Goal: Check status: Check status

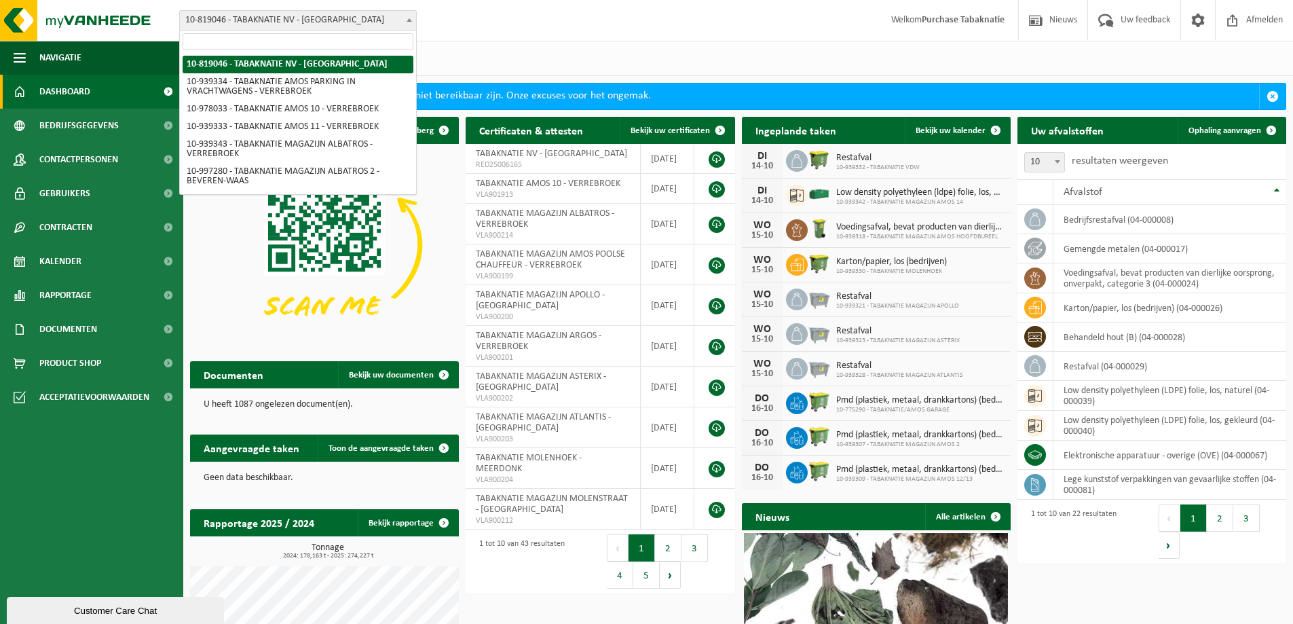
click at [369, 20] on span "10-819046 - TABAKNATIE NV - [GEOGRAPHIC_DATA]" at bounding box center [298, 20] width 236 height 19
click at [303, 43] on input "search" at bounding box center [298, 41] width 231 height 17
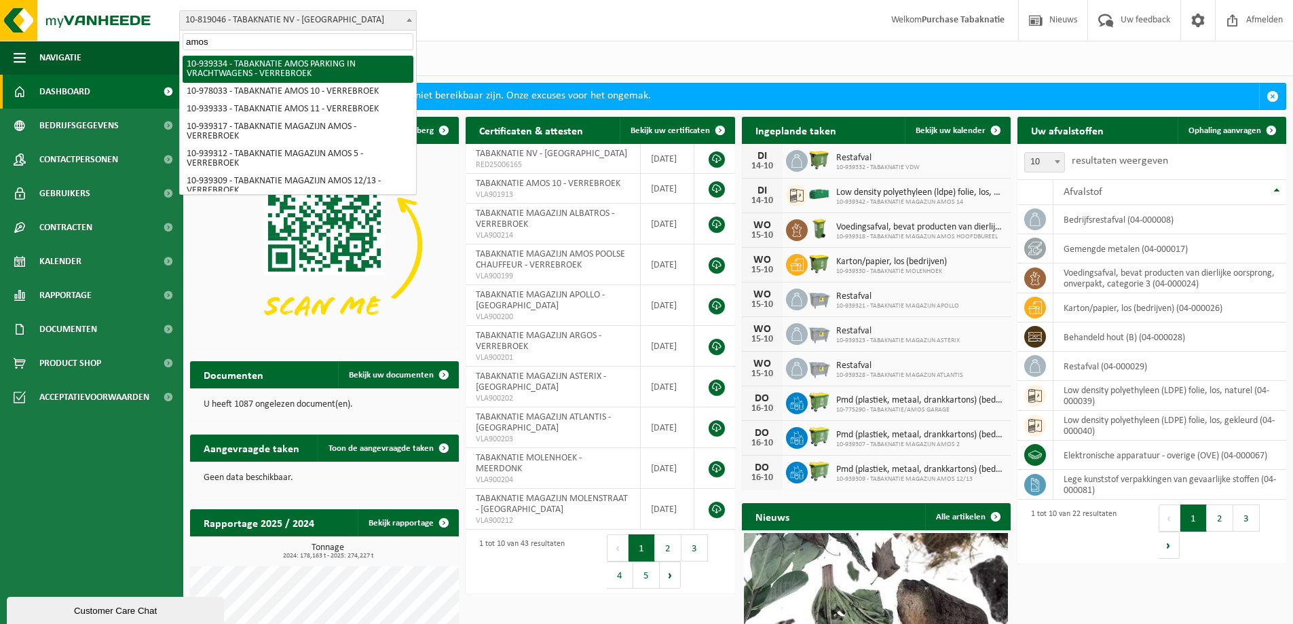
type input "amos 8"
select select "138346"
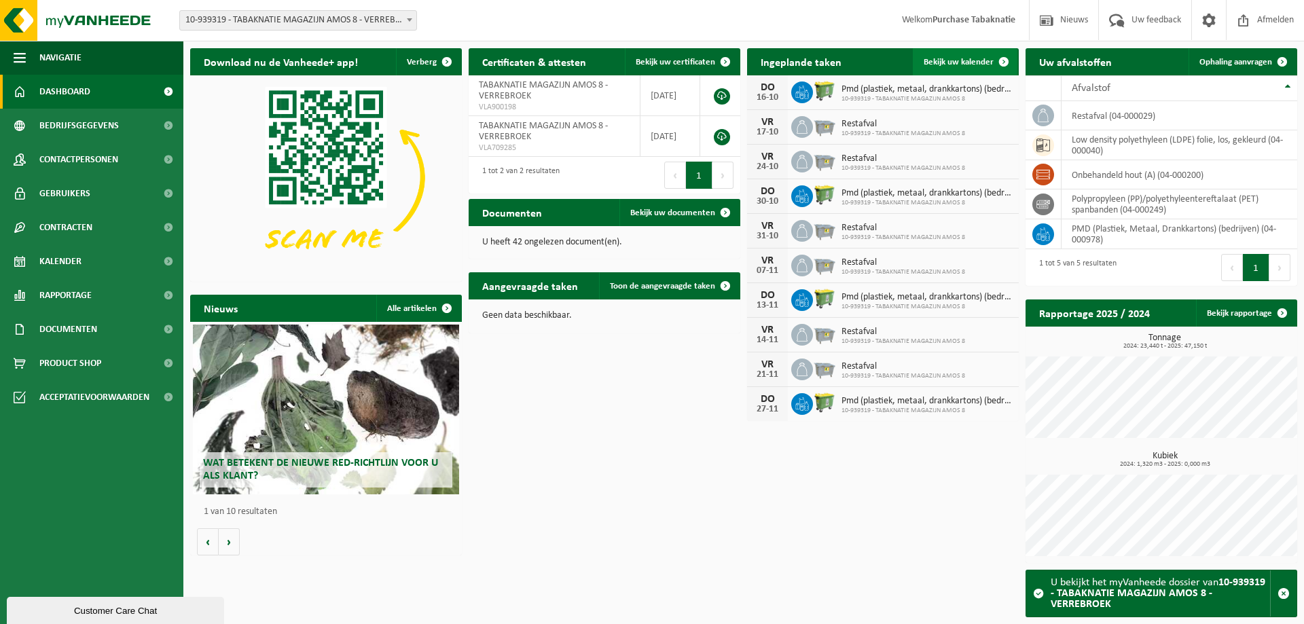
click at [964, 58] on span "Bekijk uw kalender" at bounding box center [958, 62] width 70 height 9
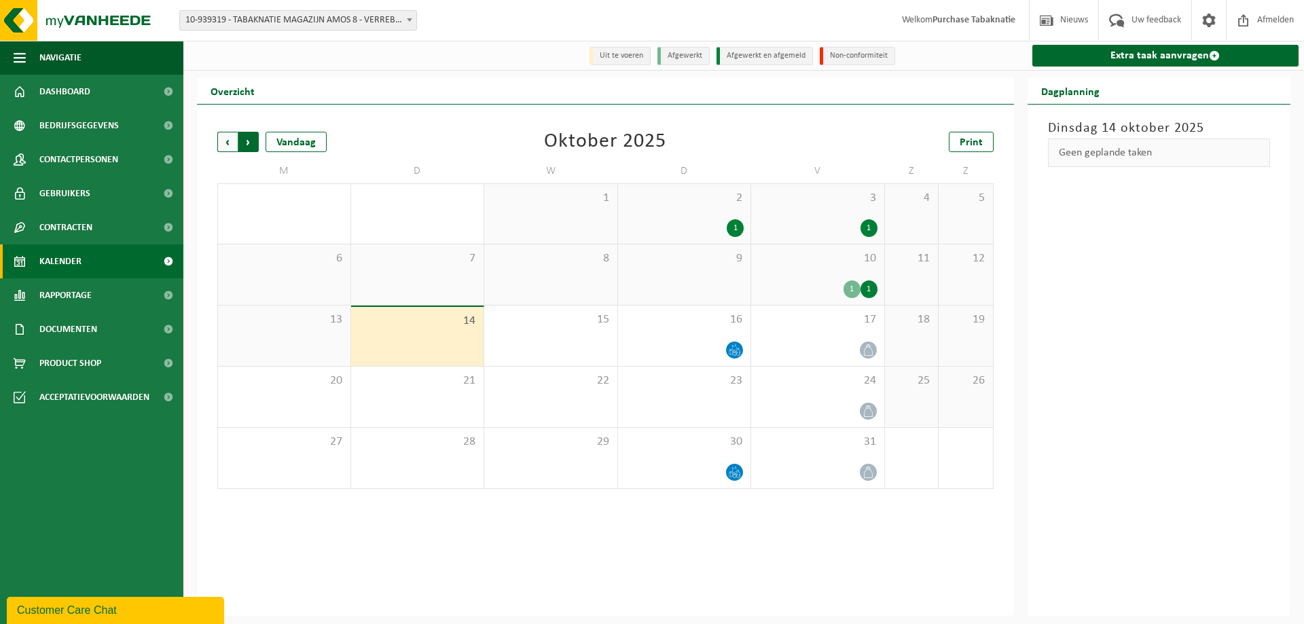
click at [227, 141] on span "Vorige" at bounding box center [227, 142] width 20 height 20
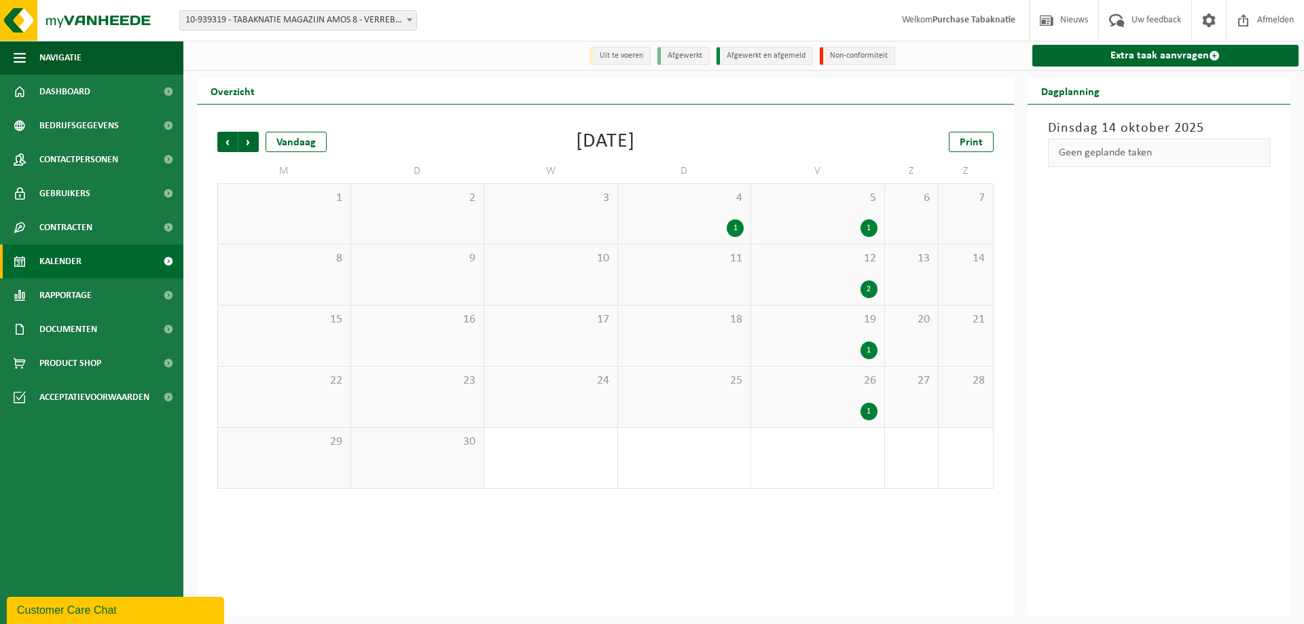
click at [682, 322] on span "18" at bounding box center [684, 319] width 119 height 15
click at [339, 26] on span "10-939319 - TABAKNATIE MAGAZIJN AMOS 8 - VERREBROEK" at bounding box center [298, 20] width 236 height 19
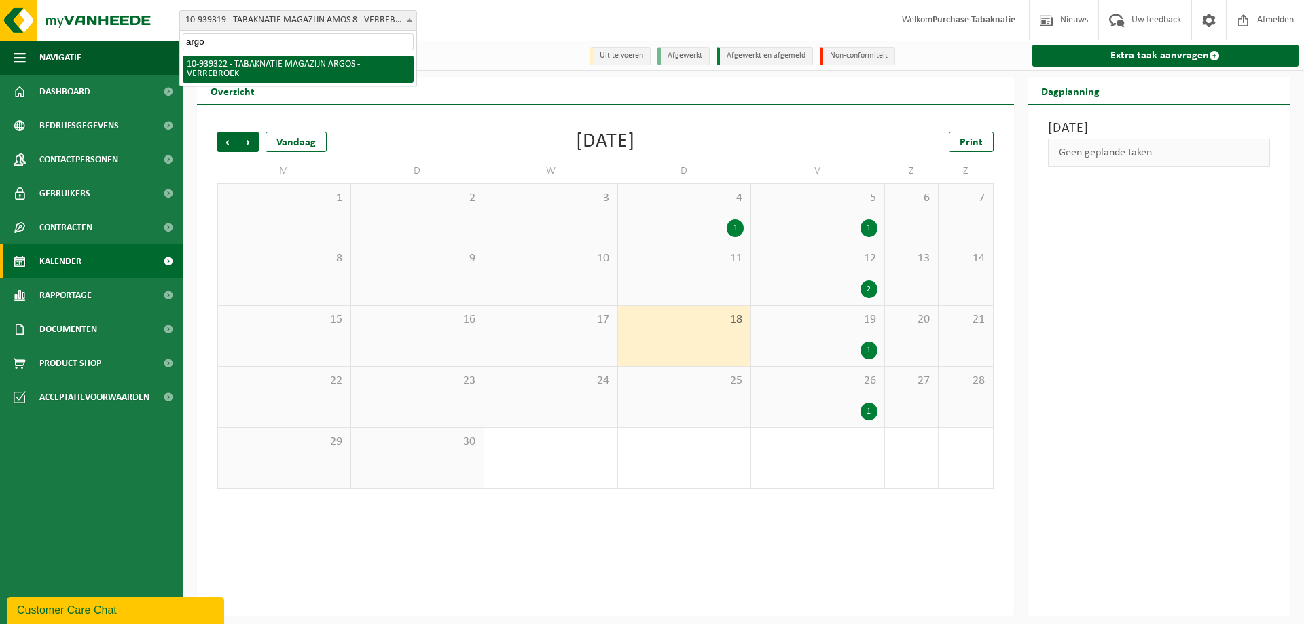
type input "argos"
select select "138349"
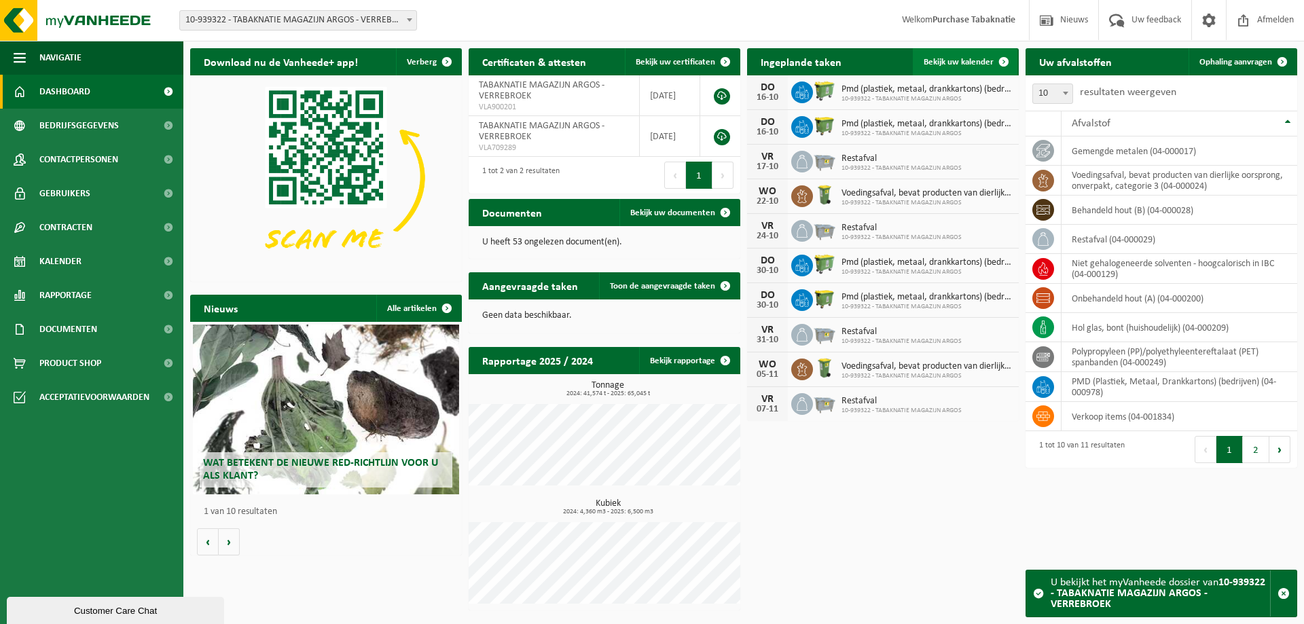
click at [913, 56] on link "Bekijk uw kalender" at bounding box center [965, 61] width 105 height 27
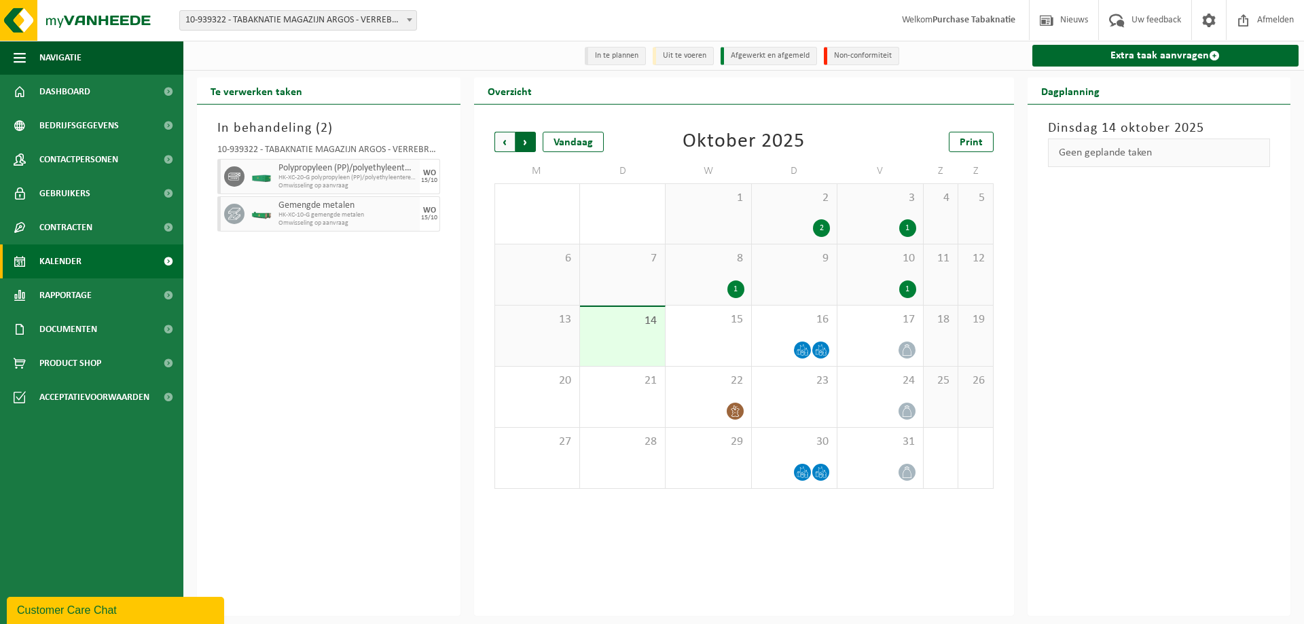
click at [504, 147] on span "Vorige" at bounding box center [504, 142] width 20 height 20
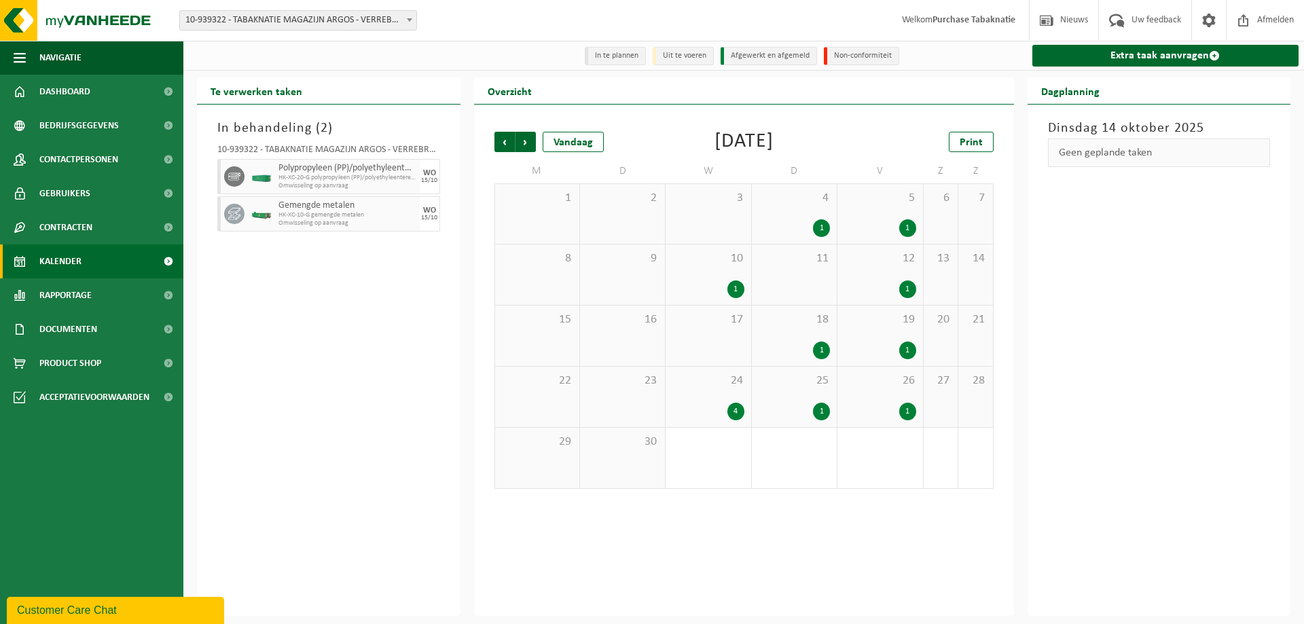
click at [800, 327] on span "18" at bounding box center [793, 319] width 71 height 15
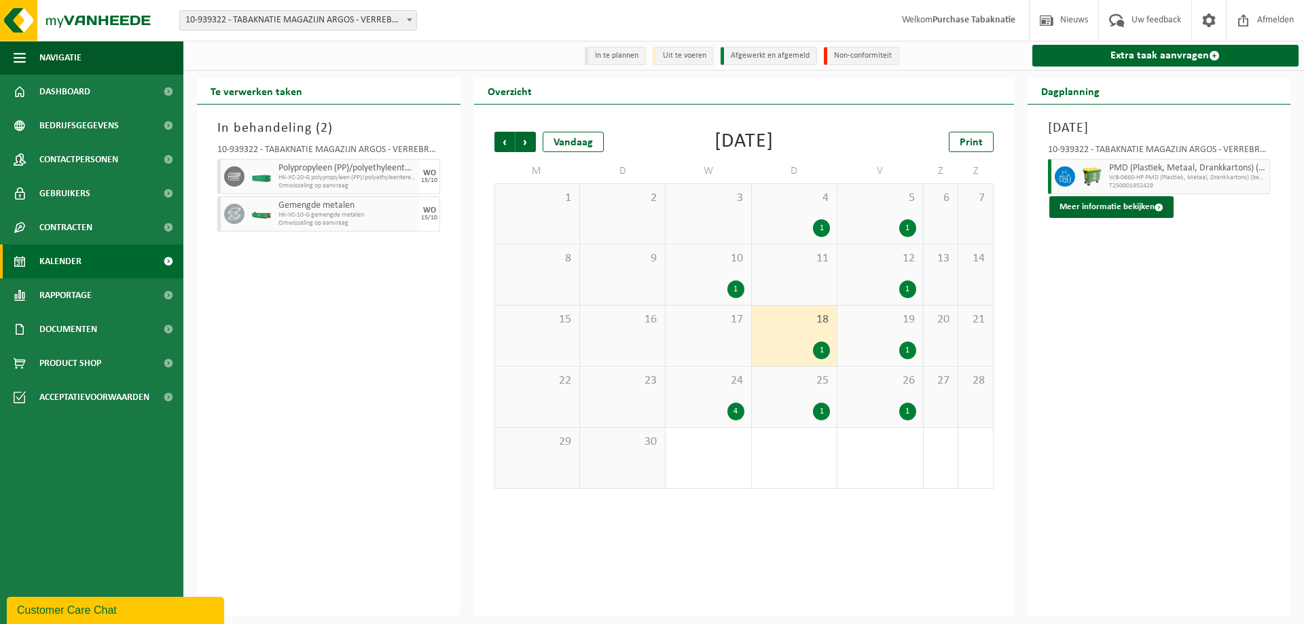
click at [788, 218] on div "4 1" at bounding box center [794, 214] width 85 height 60
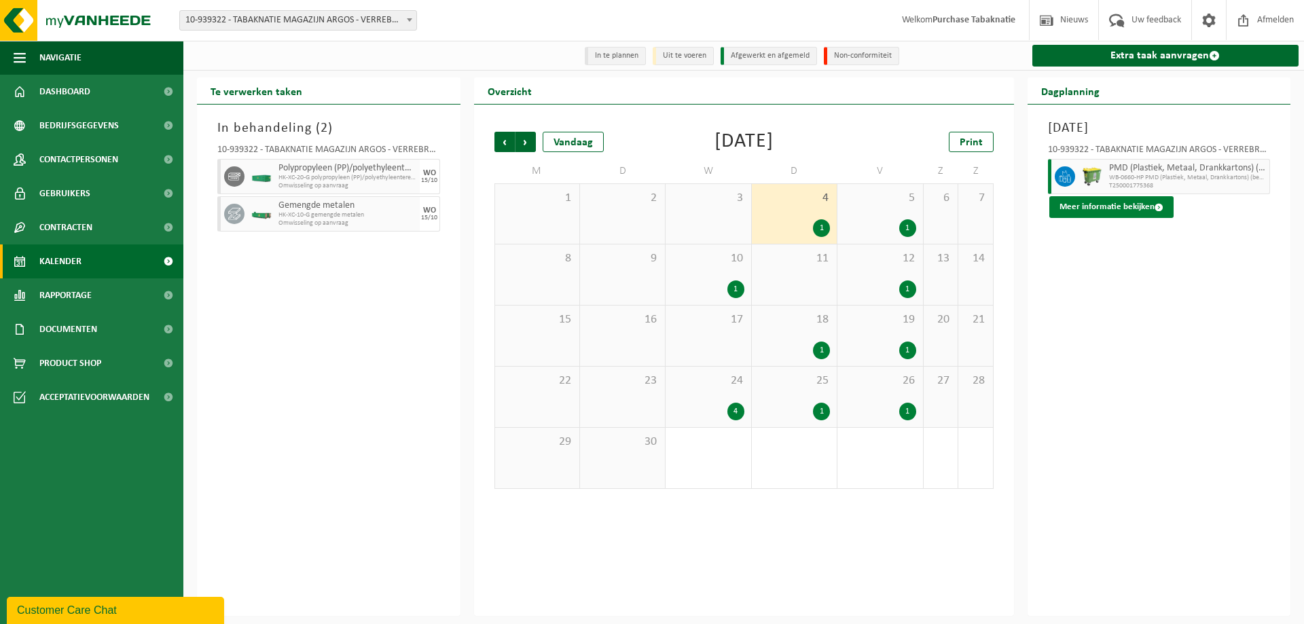
click at [1054, 199] on button "Meer informatie bekijken" at bounding box center [1111, 207] width 124 height 22
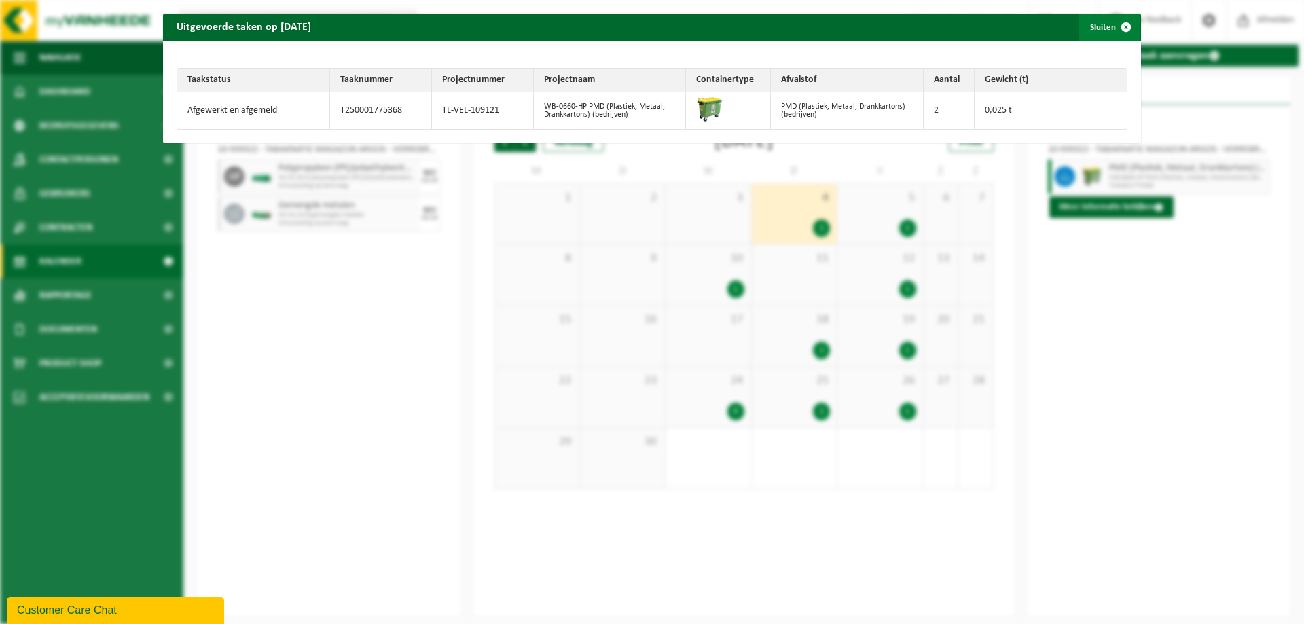
click at [1120, 23] on span "button" at bounding box center [1125, 27] width 27 height 27
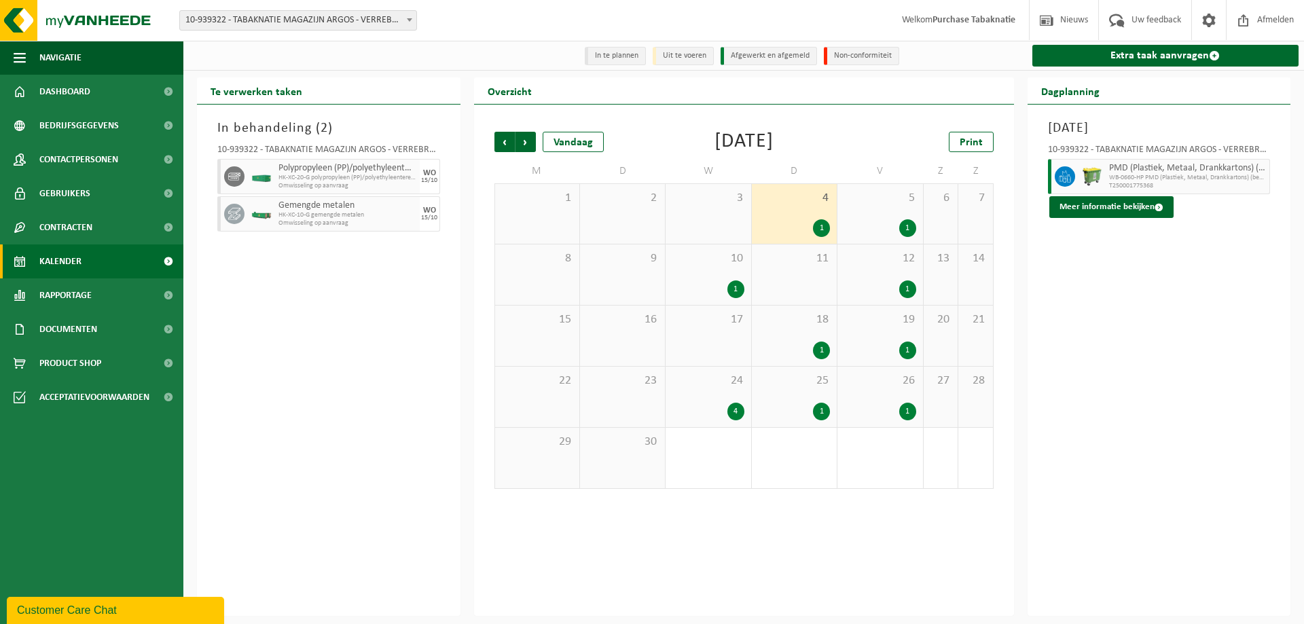
click at [787, 341] on div "18 1" at bounding box center [794, 336] width 85 height 60
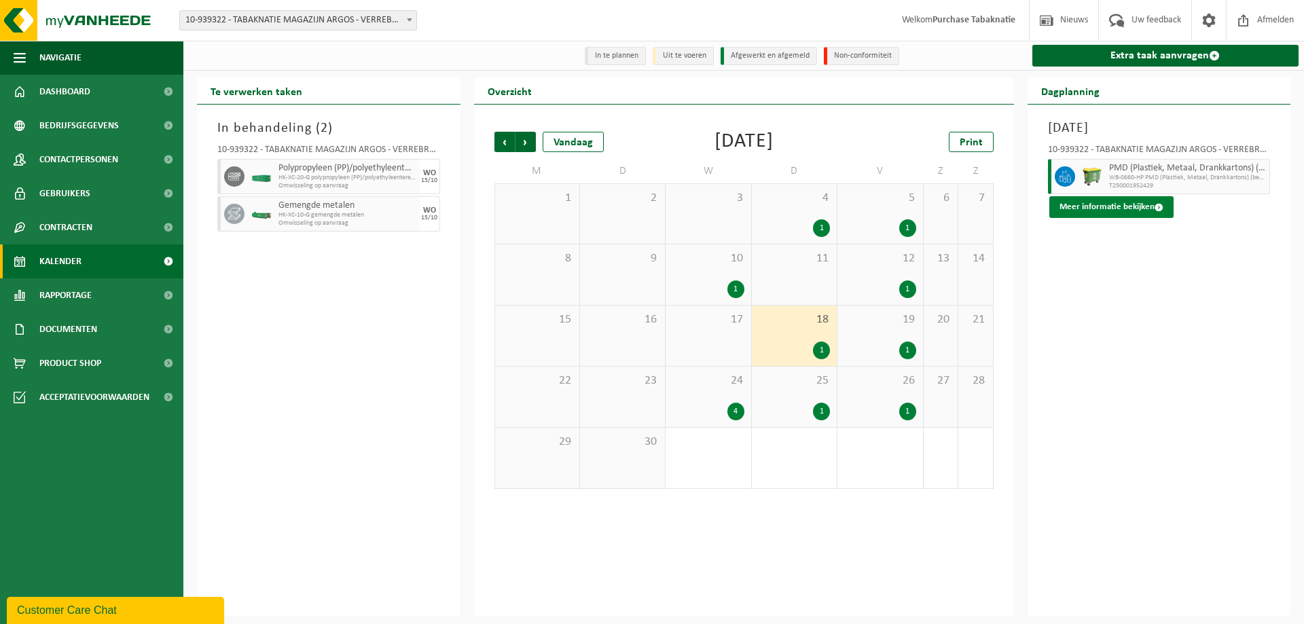
click at [1092, 209] on button "Meer informatie bekijken" at bounding box center [1111, 207] width 124 height 22
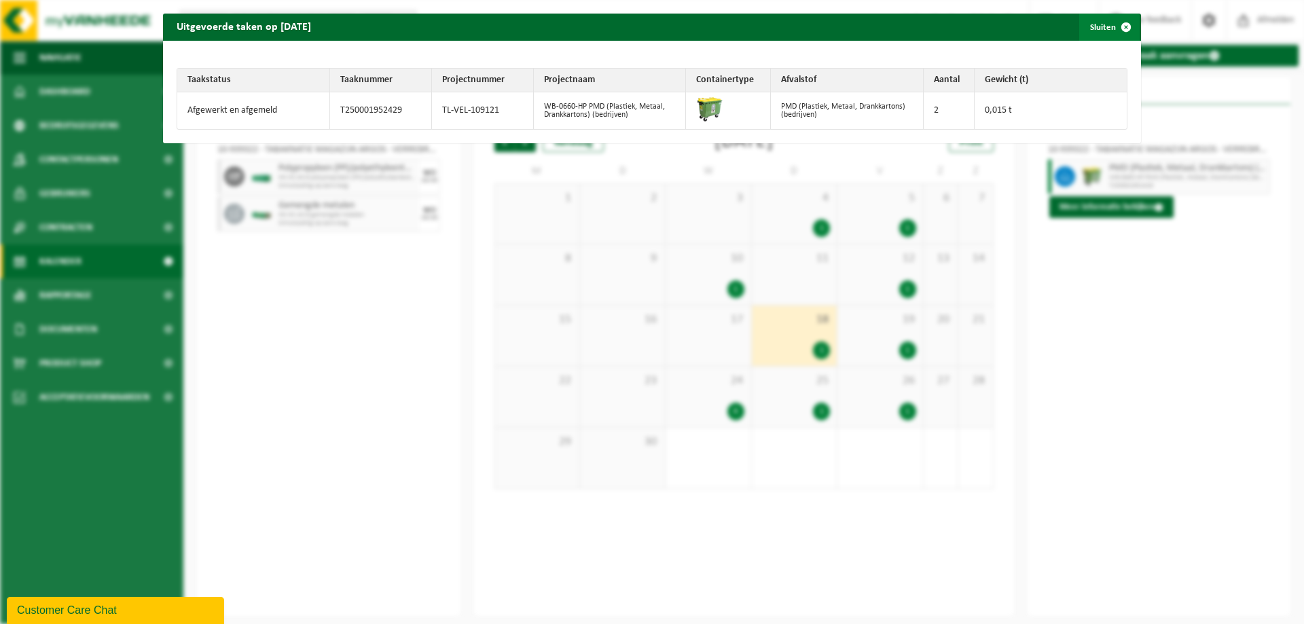
click at [1118, 23] on span "button" at bounding box center [1125, 27] width 27 height 27
